Goal: Use online tool/utility: Use online tool/utility

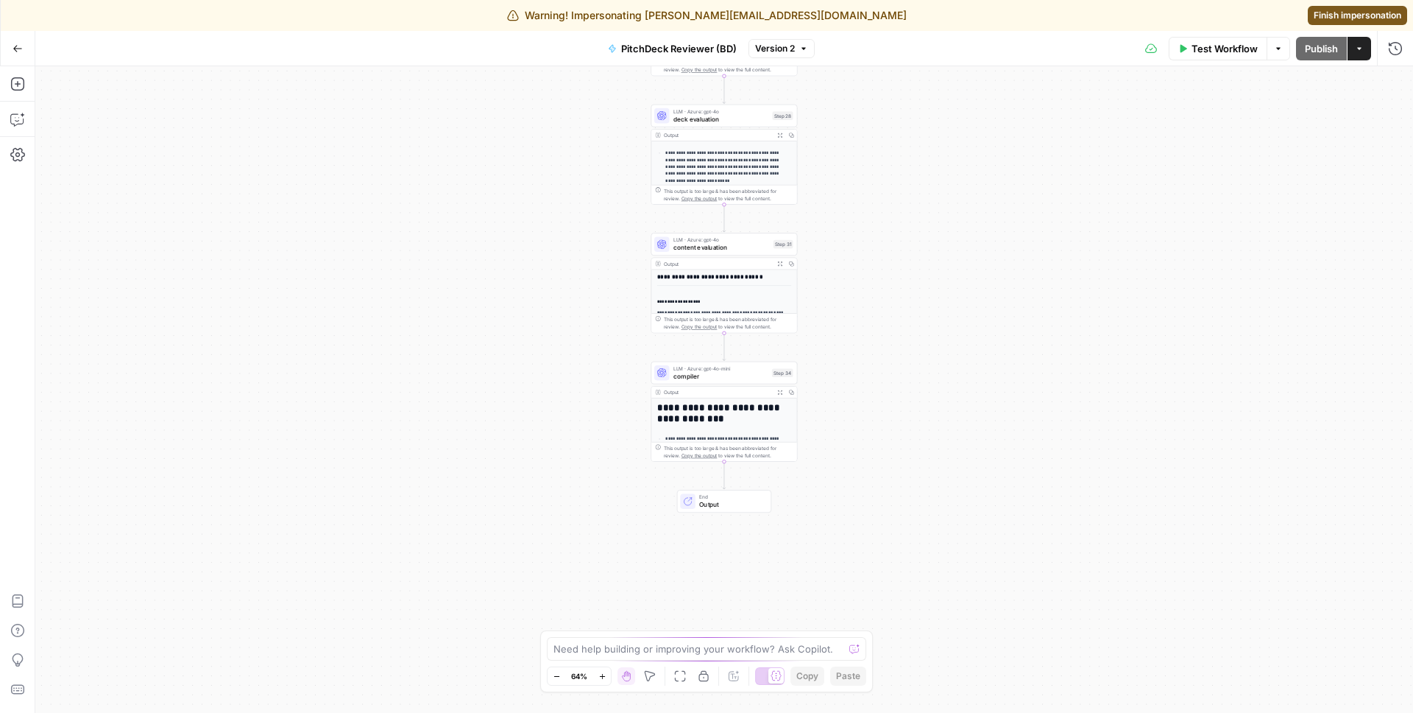
click at [711, 374] on span "compiler" at bounding box center [721, 376] width 95 height 10
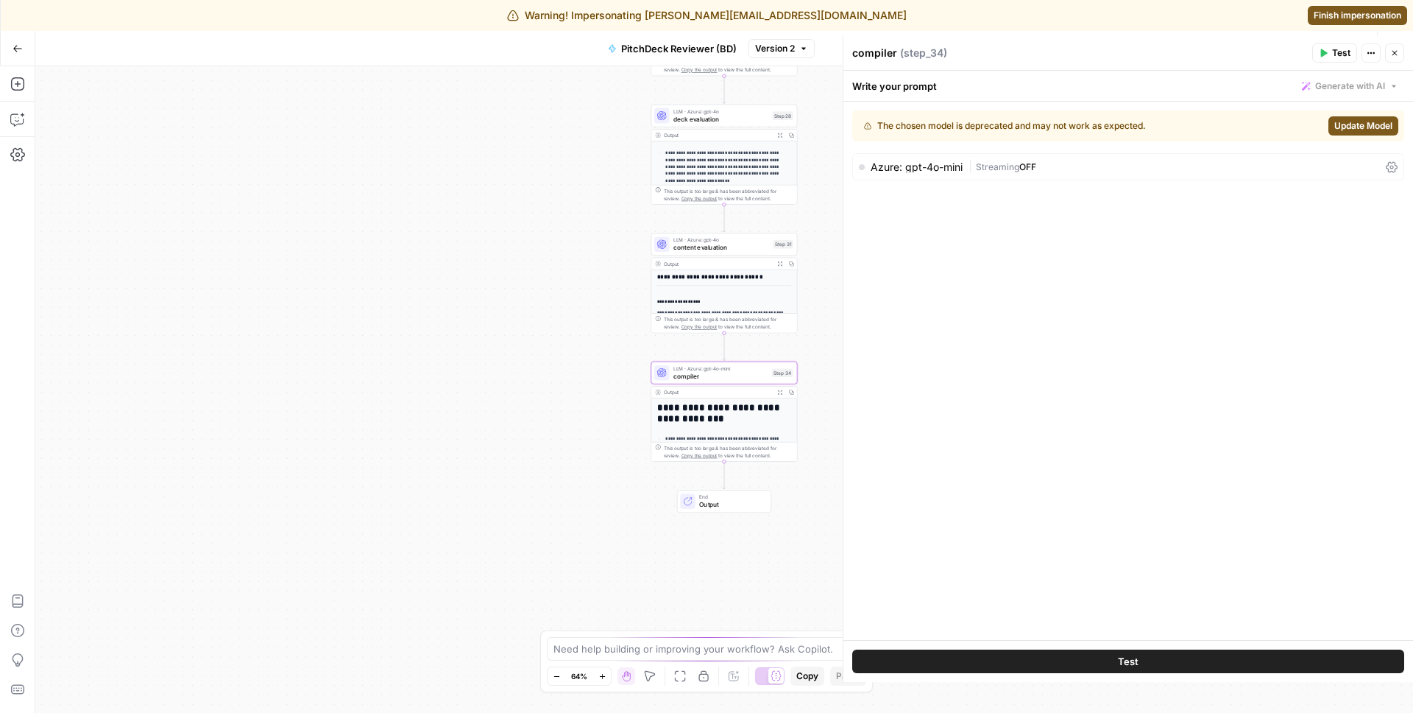
click at [724, 248] on span "content evaluation" at bounding box center [722, 248] width 96 height 10
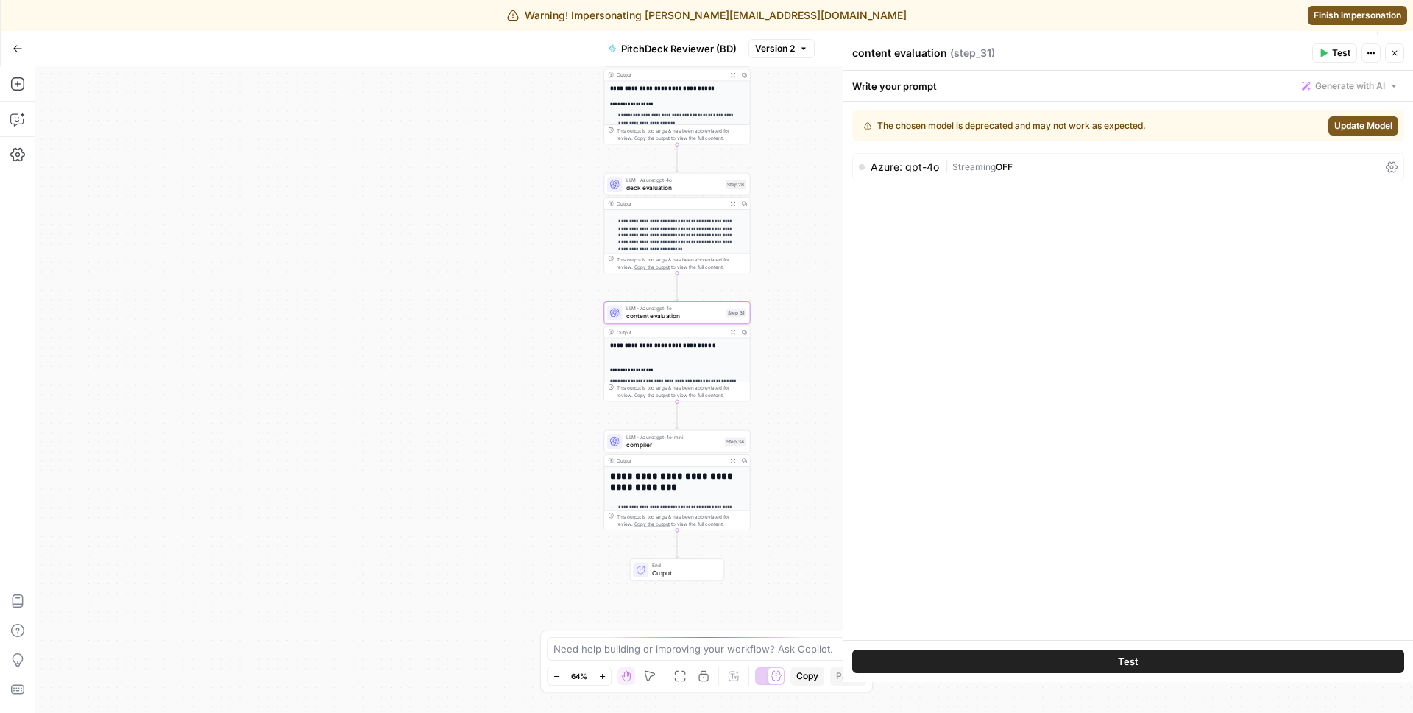
drag, startPoint x: 568, startPoint y: 253, endPoint x: 517, endPoint y: 325, distance: 87.2
click at [517, 325] on div "**********" at bounding box center [724, 389] width 1378 height 646
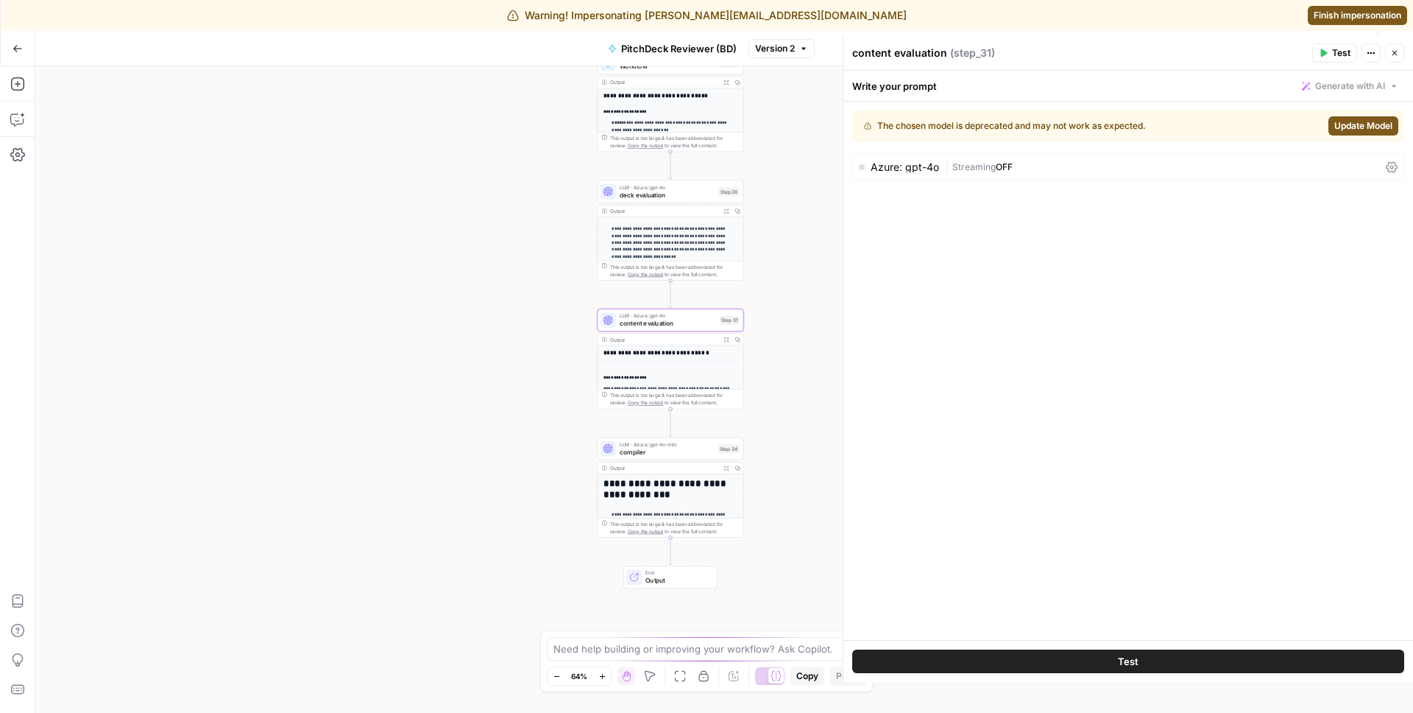
click at [624, 195] on span "deck evaluation" at bounding box center [668, 195] width 96 height 10
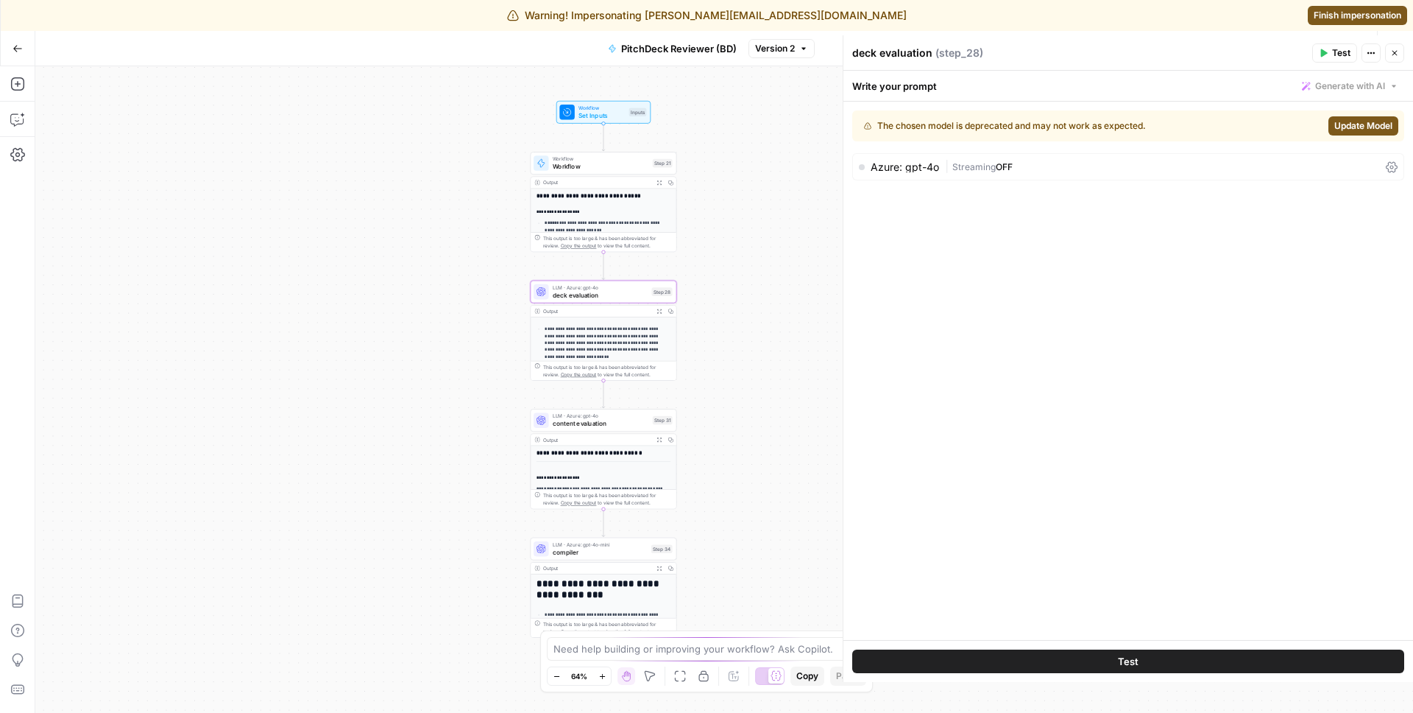
drag, startPoint x: 532, startPoint y: 251, endPoint x: 477, endPoint y: 332, distance: 98.0
click at [476, 335] on div "**********" at bounding box center [724, 389] width 1378 height 646
click at [600, 174] on div "Workflow Workflow Step 21" at bounding box center [603, 163] width 146 height 23
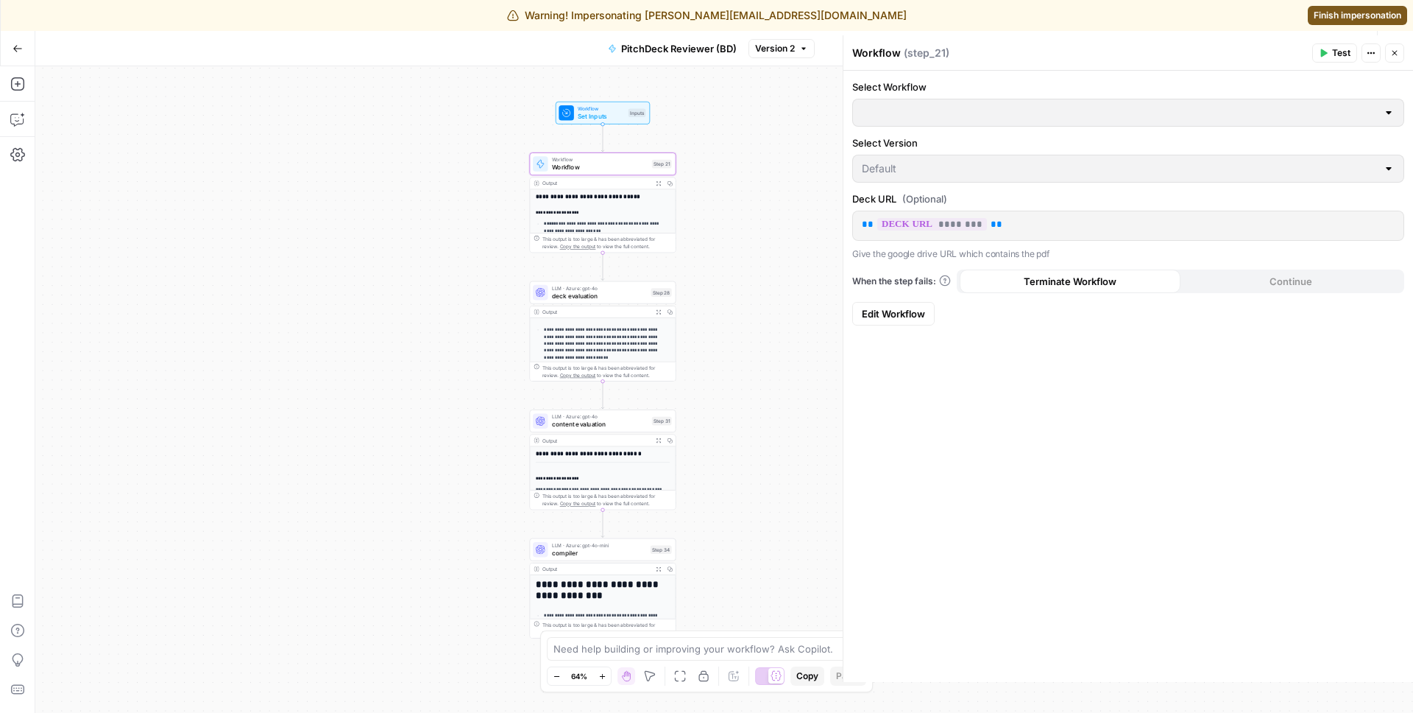
type input "Deck to Image (API Integration)"
click at [1400, 56] on button "Close" at bounding box center [1394, 52] width 19 height 19
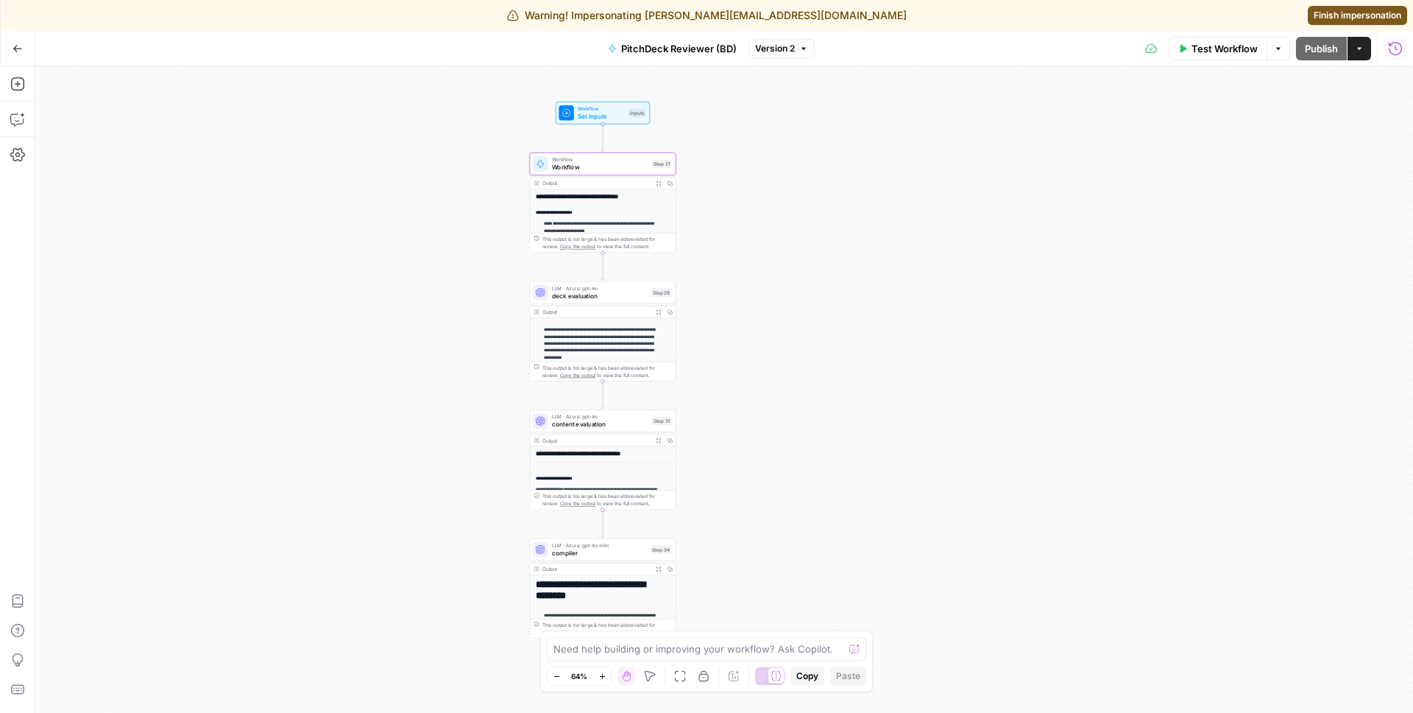
click at [1397, 43] on icon "button" at bounding box center [1395, 47] width 13 height 13
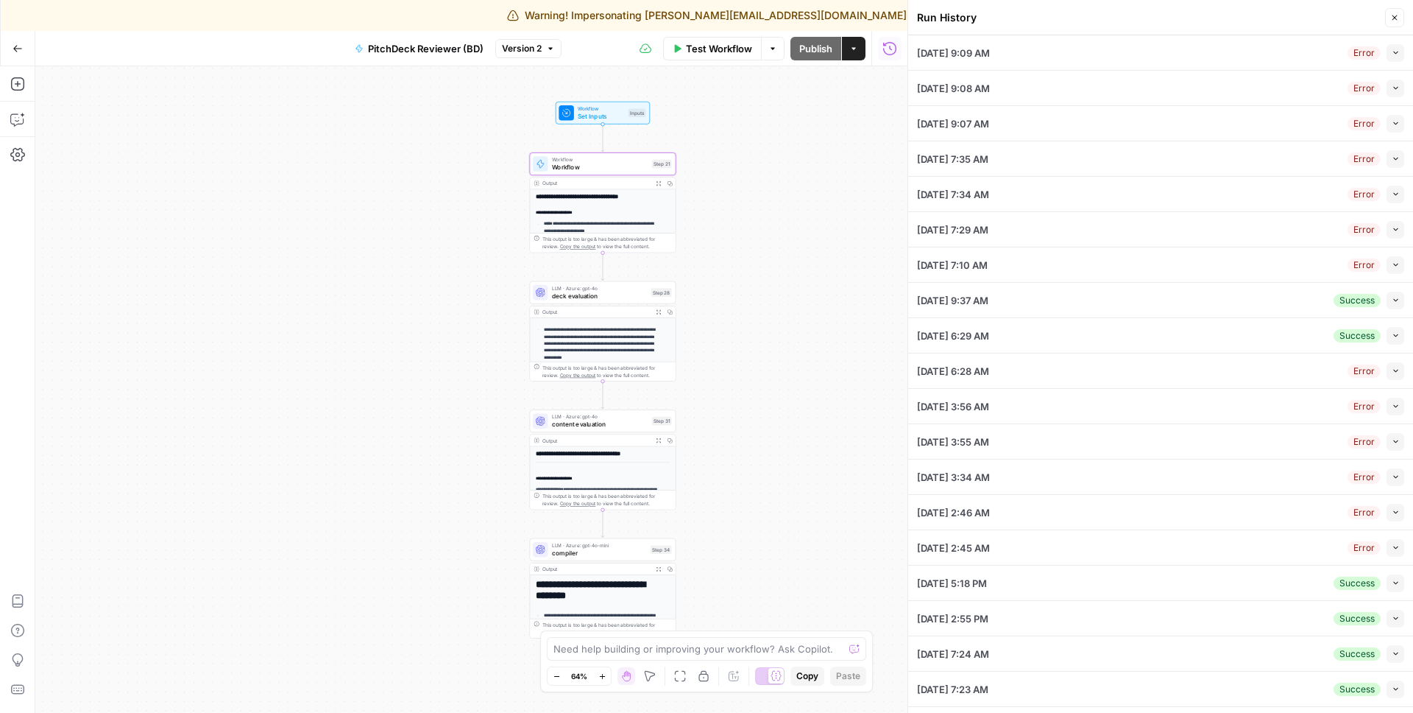
click at [1392, 55] on icon "button" at bounding box center [1396, 53] width 8 height 8
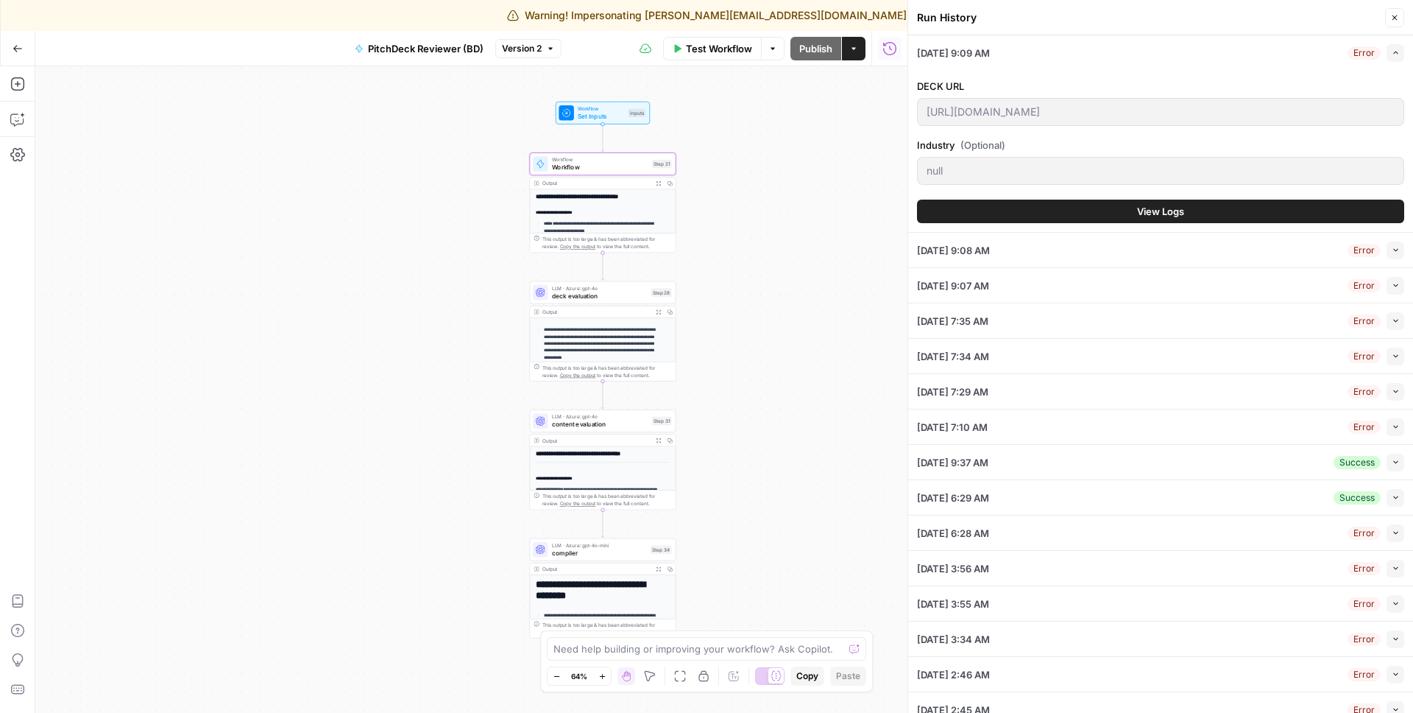
click at [1117, 216] on button "View Logs" at bounding box center [1160, 211] width 487 height 24
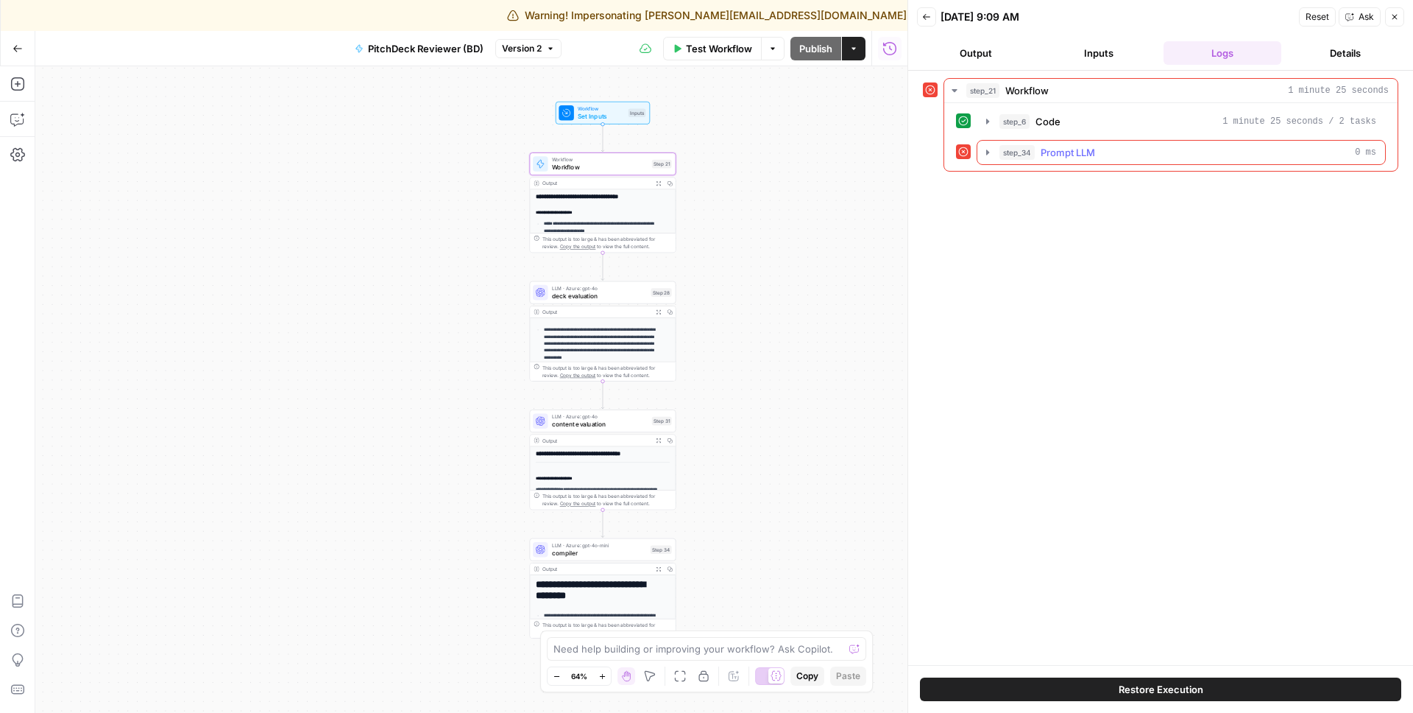
click at [1073, 156] on span "Prompt LLM" at bounding box center [1068, 152] width 54 height 15
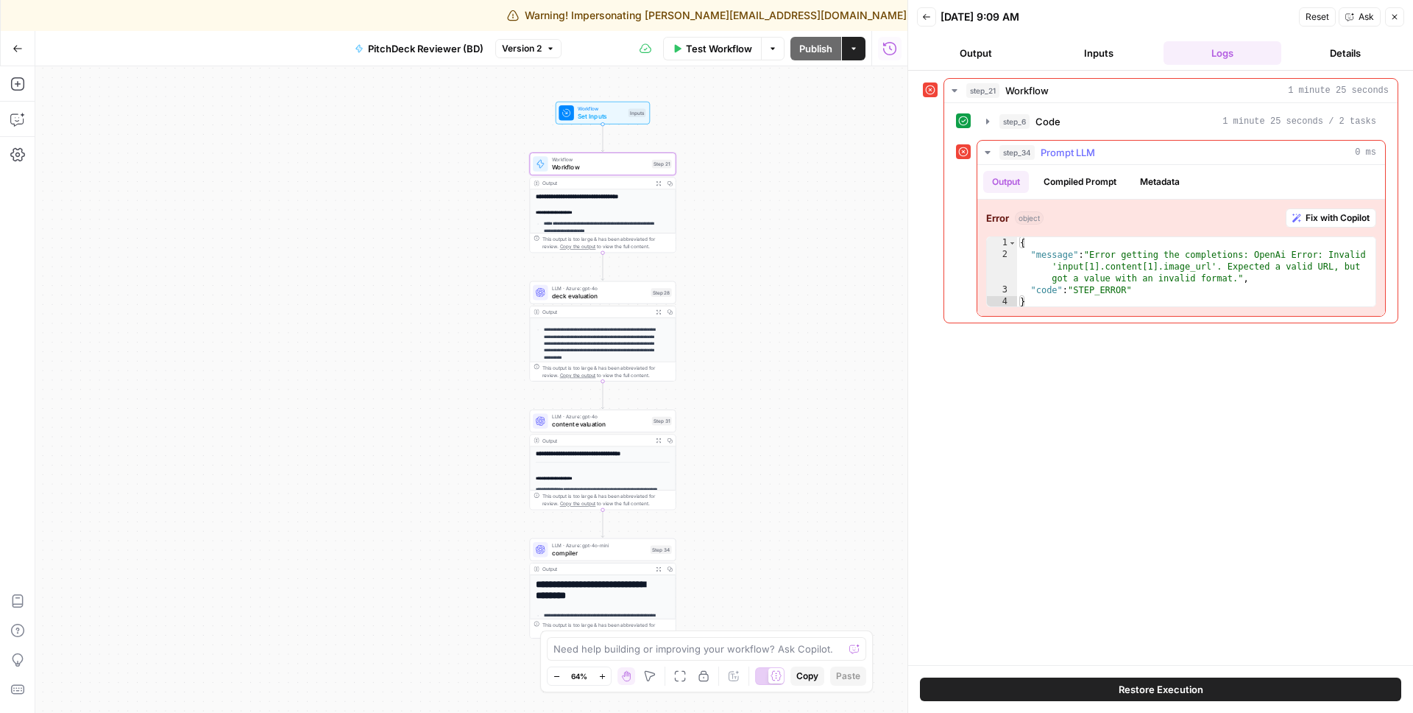
click at [1074, 186] on button "Compiled Prompt" at bounding box center [1080, 182] width 91 height 22
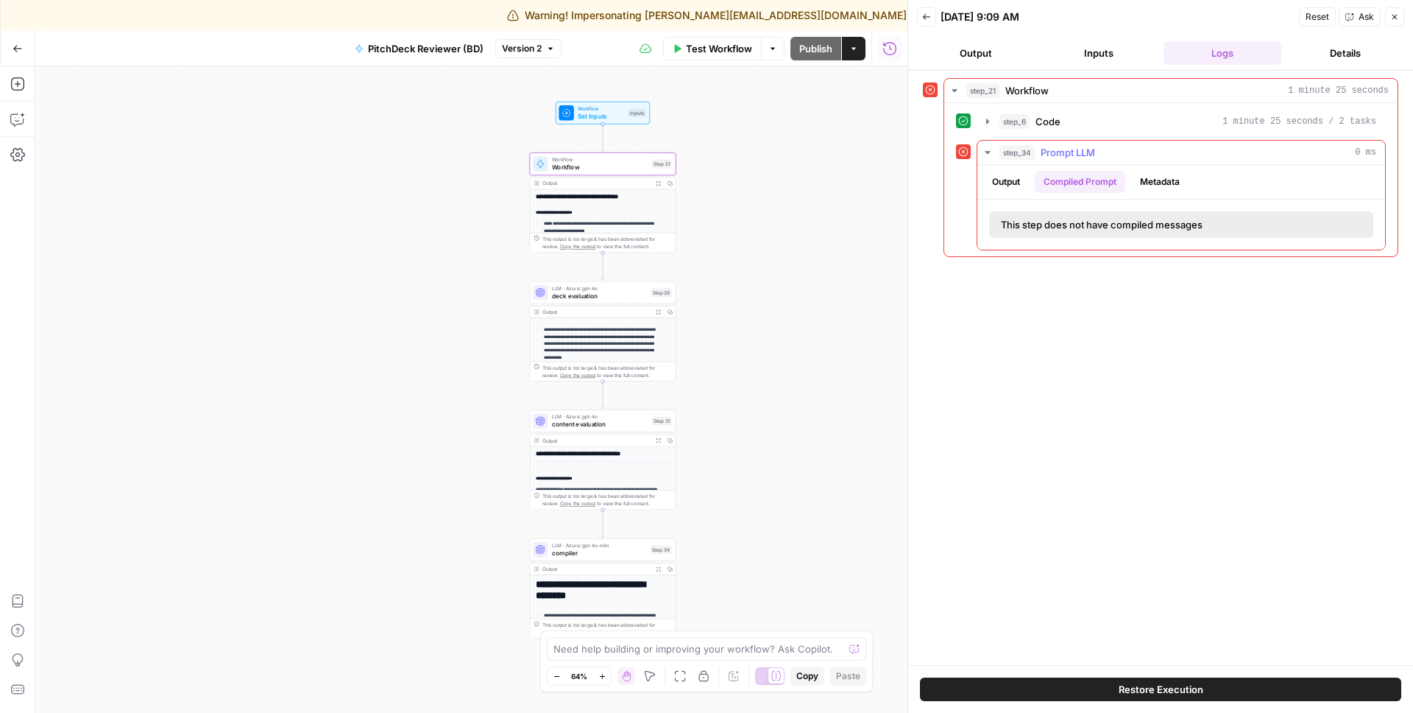
click at [1165, 179] on button "Metadata" at bounding box center [1159, 182] width 57 height 22
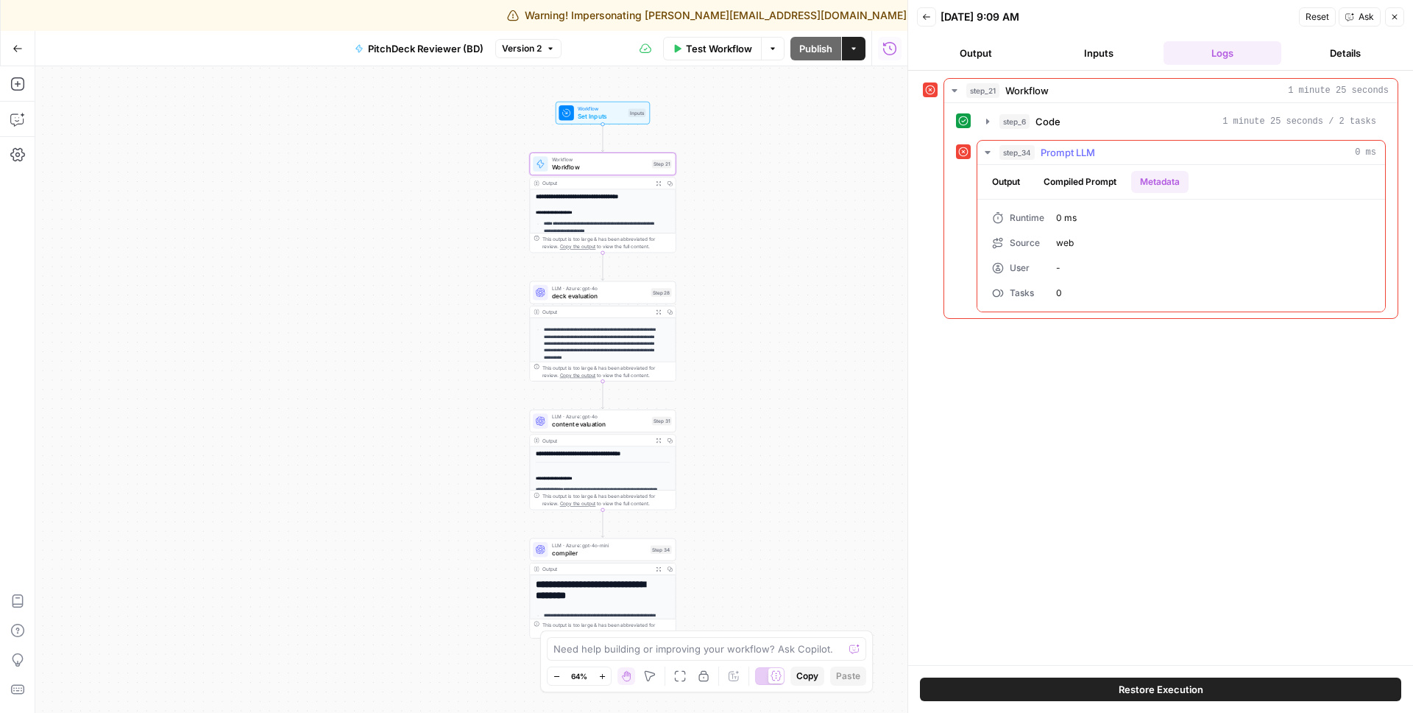
click at [1012, 179] on button "Output" at bounding box center [1006, 182] width 46 height 22
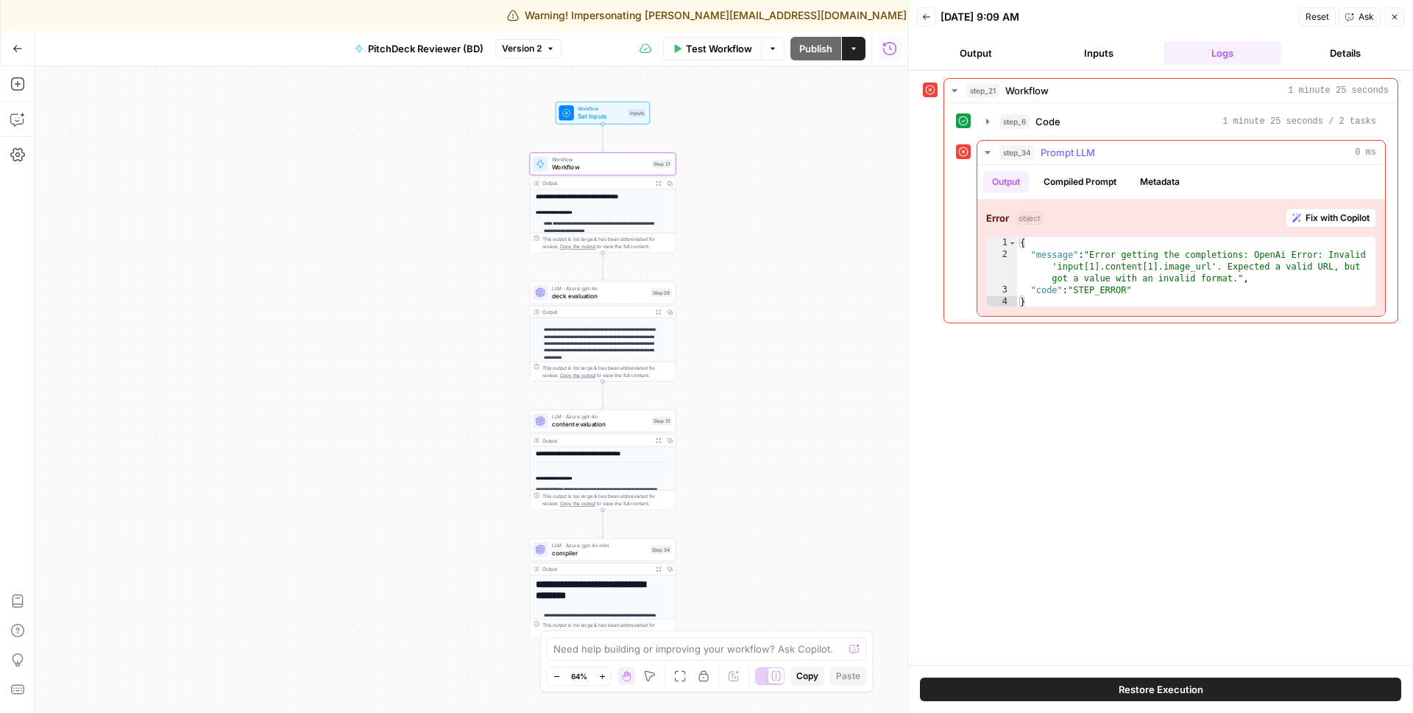
click at [991, 152] on icon "button" at bounding box center [988, 152] width 12 height 12
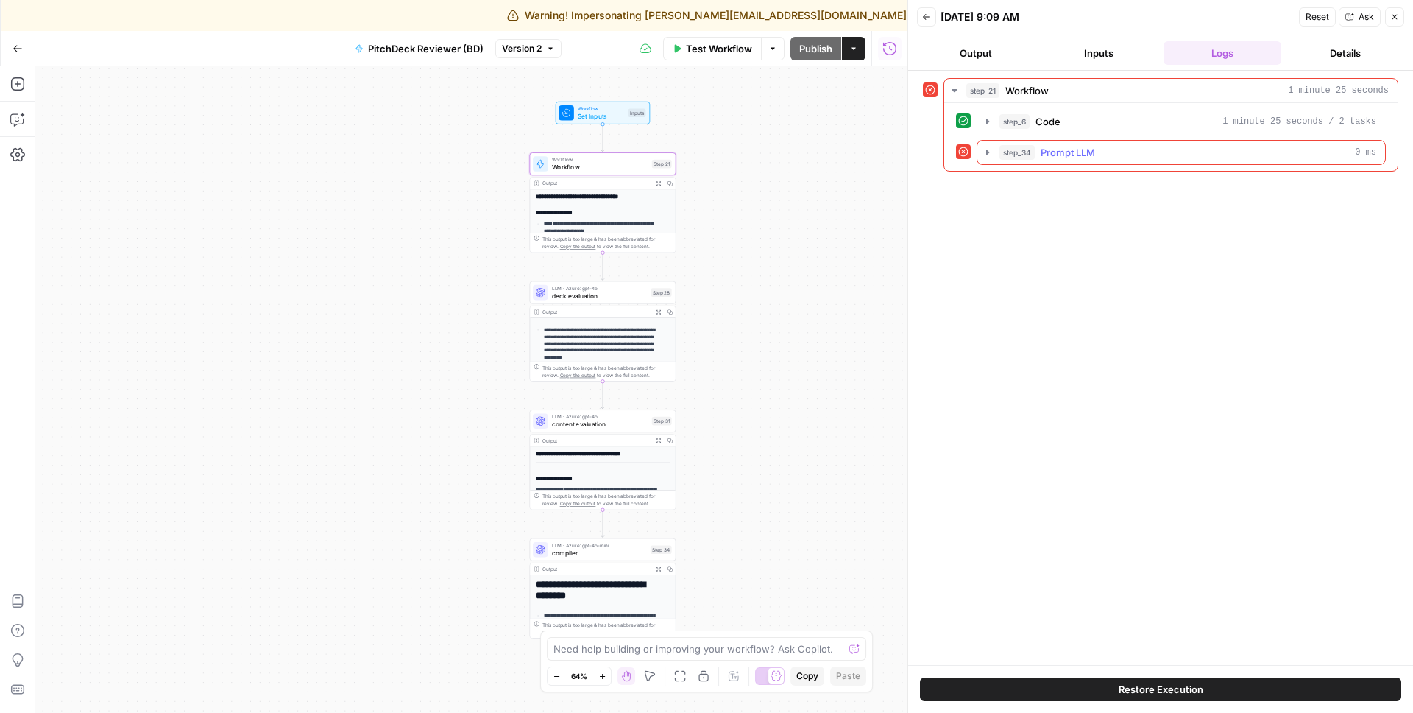
click at [991, 152] on icon "button" at bounding box center [988, 152] width 12 height 12
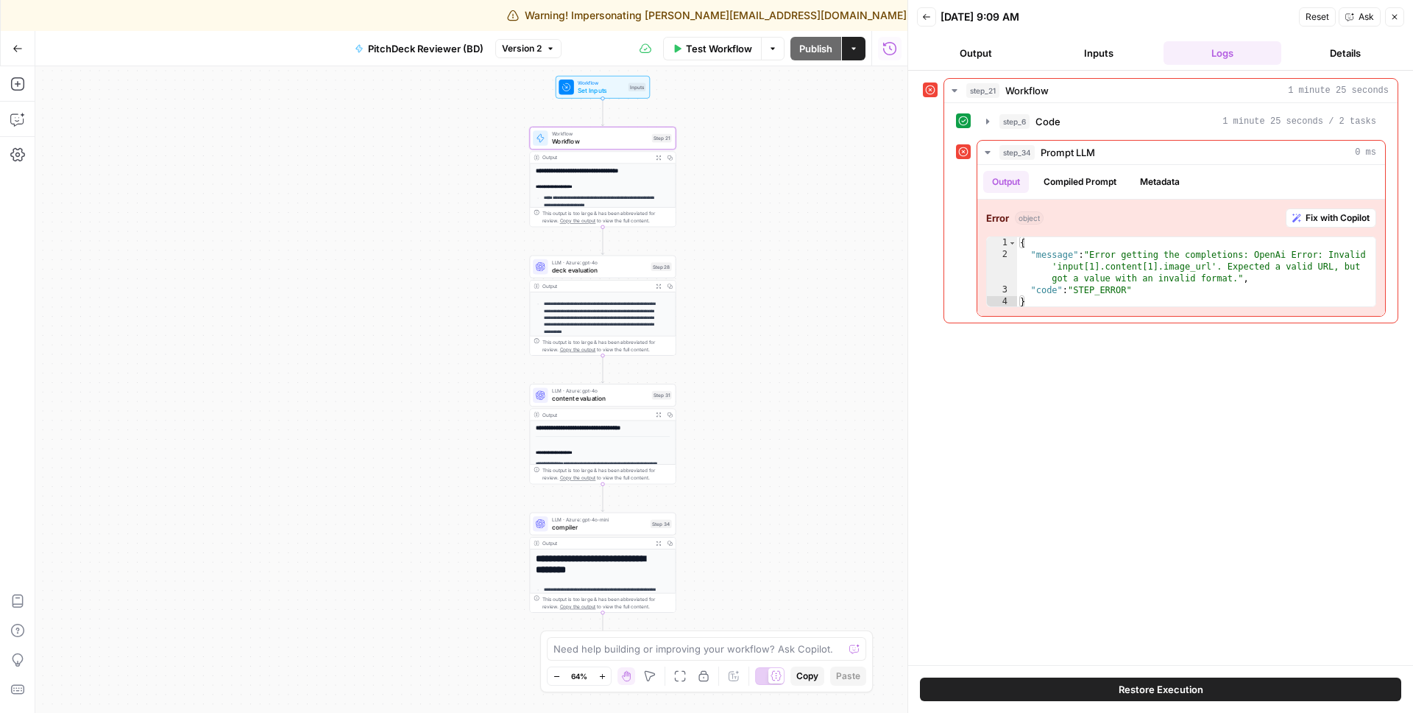
drag, startPoint x: 820, startPoint y: 370, endPoint x: 793, endPoint y: 195, distance: 177.3
click at [793, 195] on div "**********" at bounding box center [471, 389] width 872 height 646
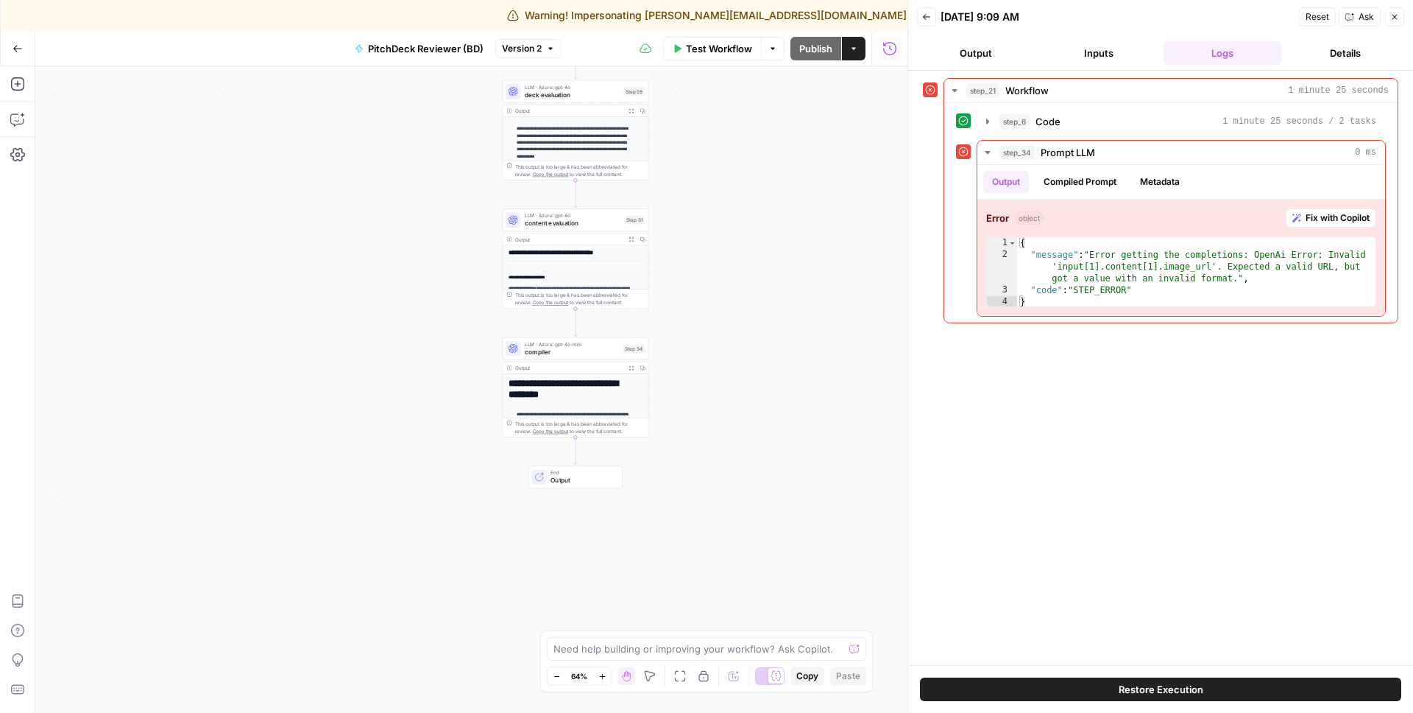
click at [568, 345] on span "LLM · Azure: gpt-4o-mini" at bounding box center [572, 343] width 95 height 7
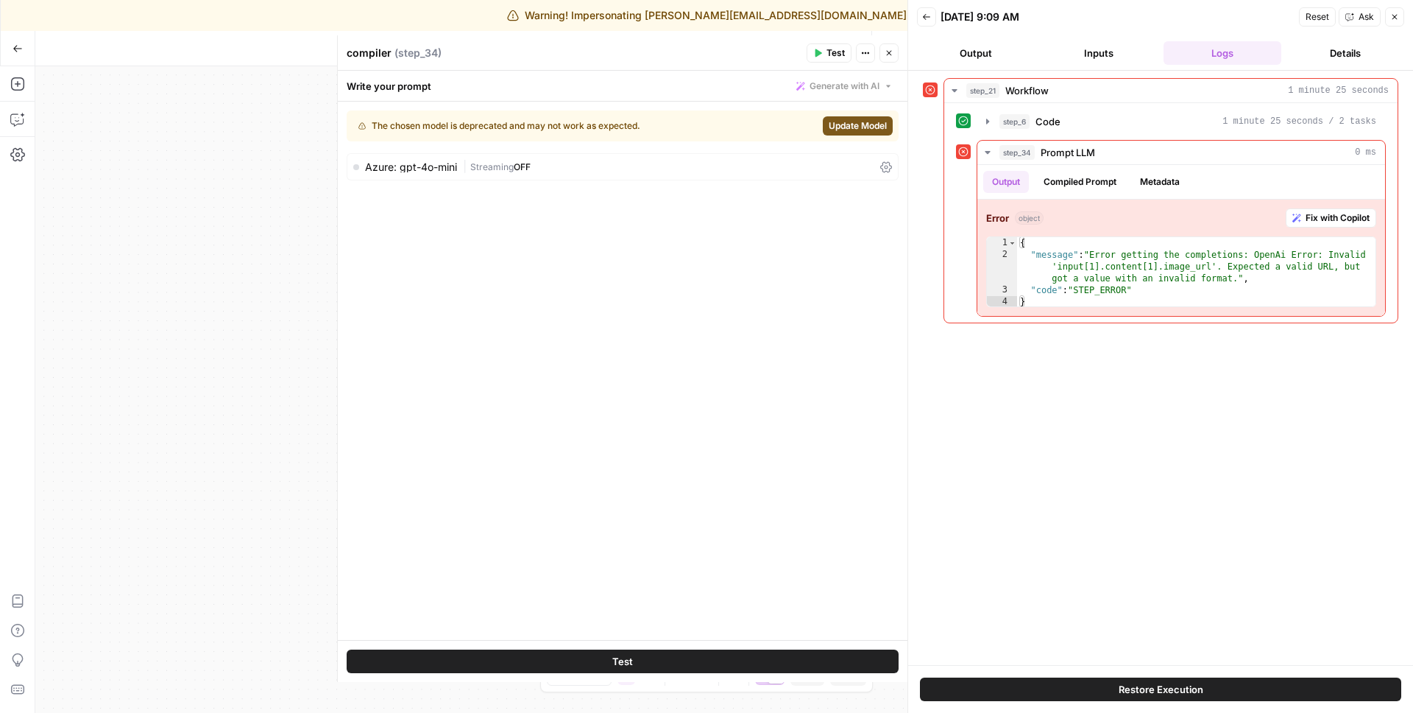
click at [542, 237] on div "The chosen model is deprecated and may not work as expected. Update Model Azure…" at bounding box center [623, 371] width 570 height 538
click at [888, 167] on icon at bounding box center [886, 167] width 12 height 12
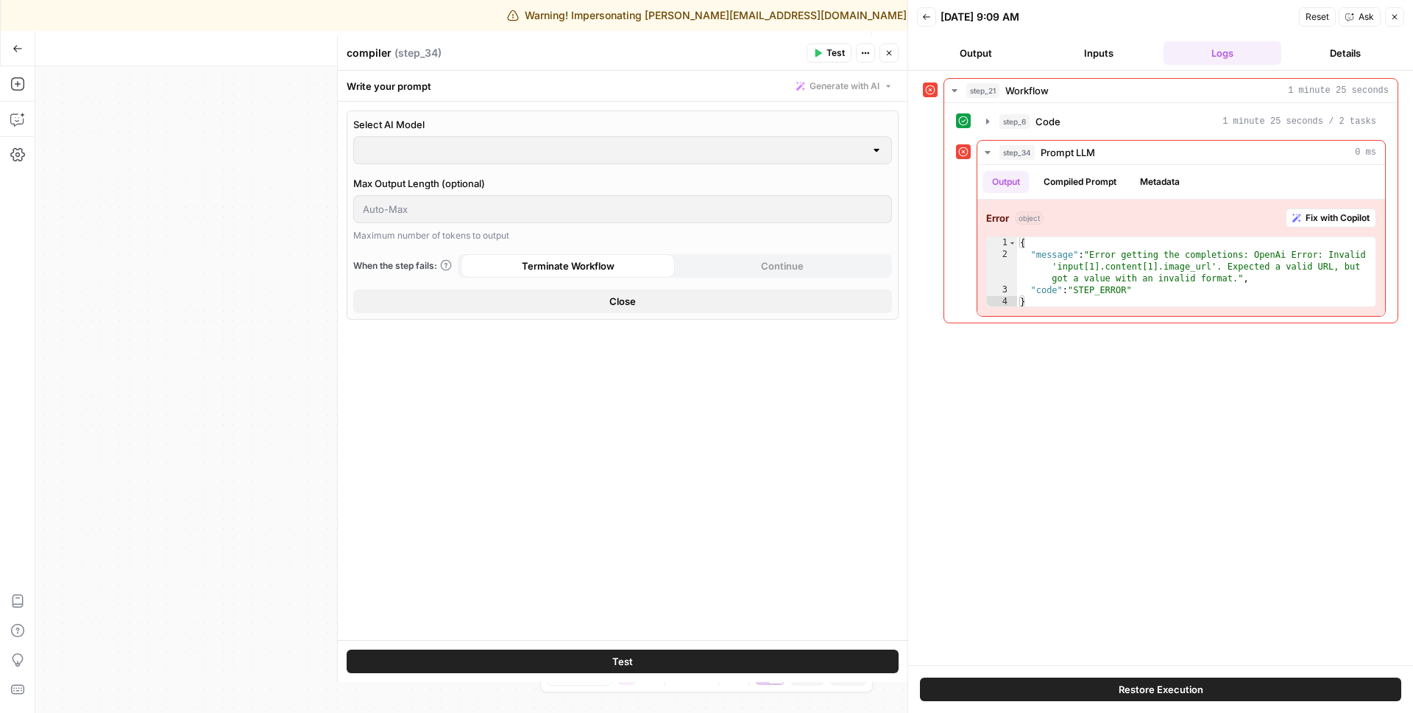
click at [691, 303] on button "Close" at bounding box center [622, 301] width 539 height 24
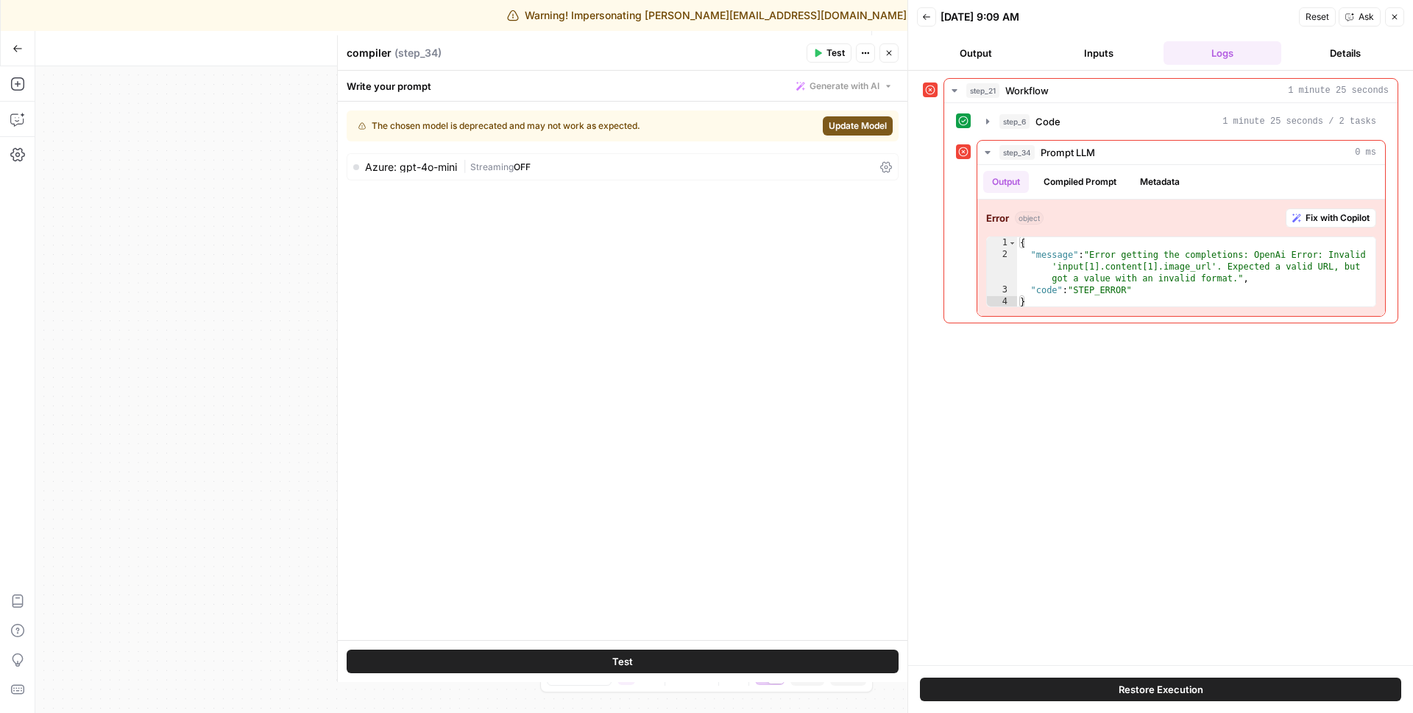
click at [1391, 17] on icon "button" at bounding box center [1395, 17] width 9 height 9
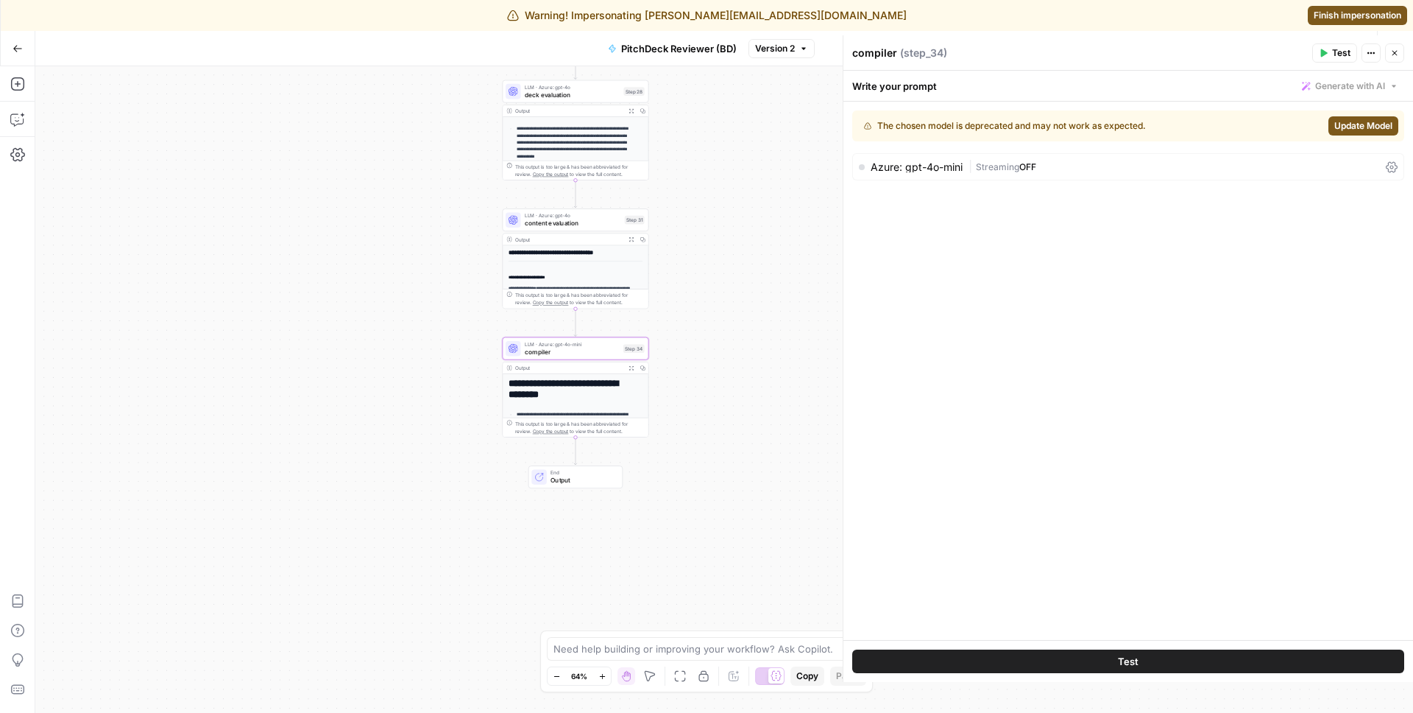
click at [1349, 13] on span "Finish impersonation" at bounding box center [1358, 15] width 88 height 13
